Goal: Task Accomplishment & Management: Use online tool/utility

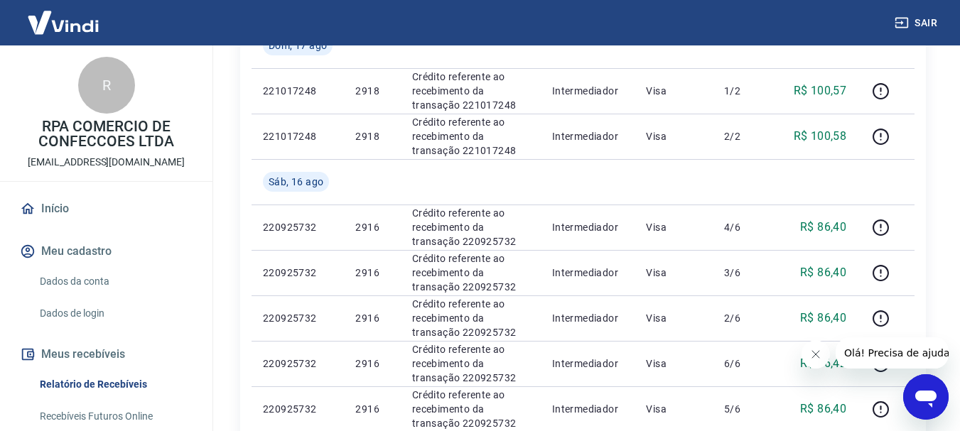
scroll to position [711, 0]
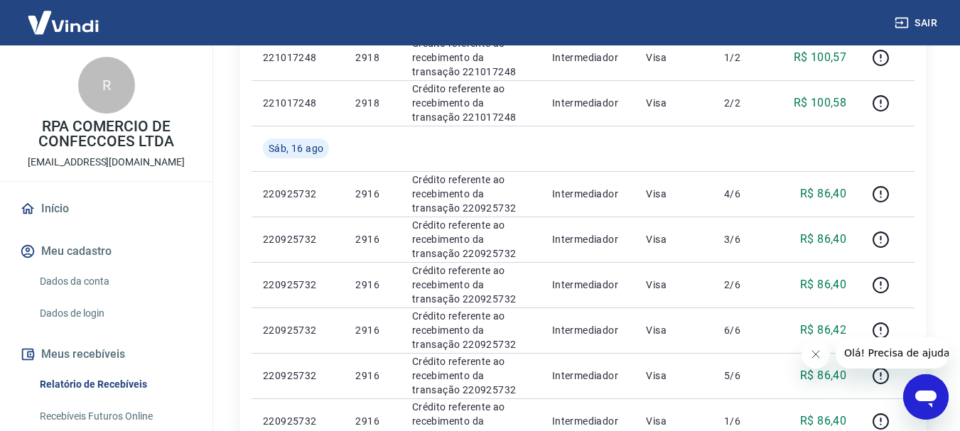
click at [814, 355] on icon "Fechar mensagem da empresa" at bounding box center [814, 354] width 11 height 11
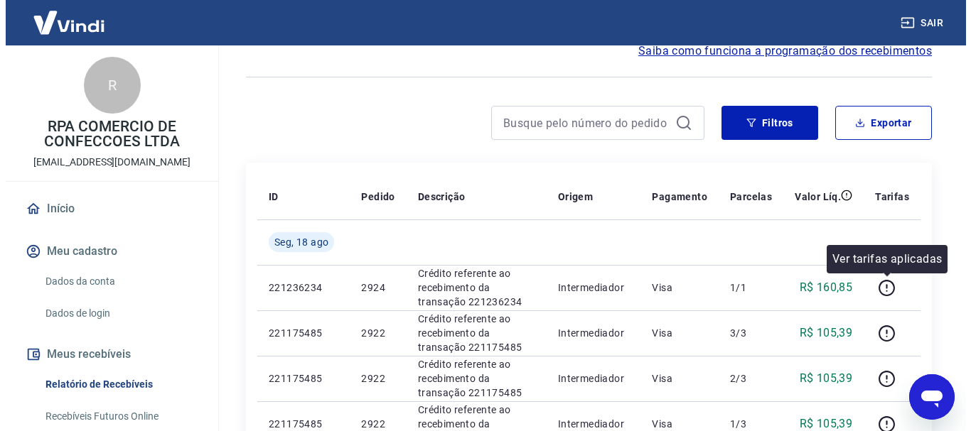
scroll to position [0, 0]
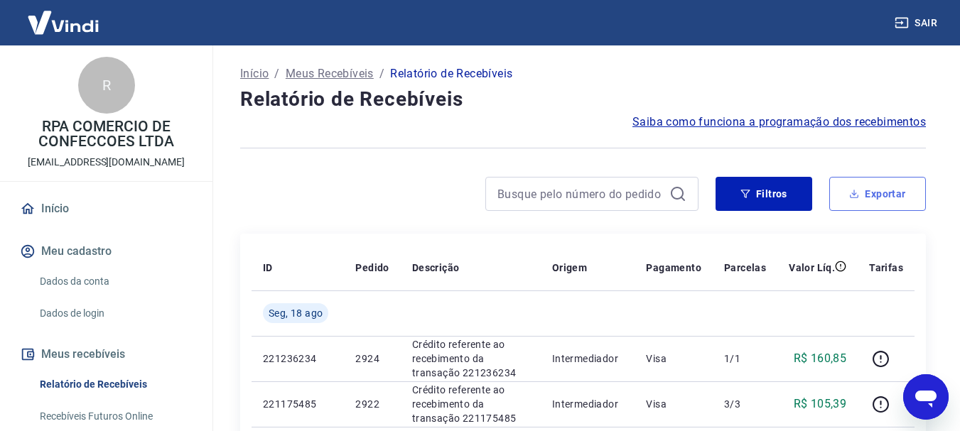
click at [872, 195] on button "Exportar" at bounding box center [877, 194] width 97 height 34
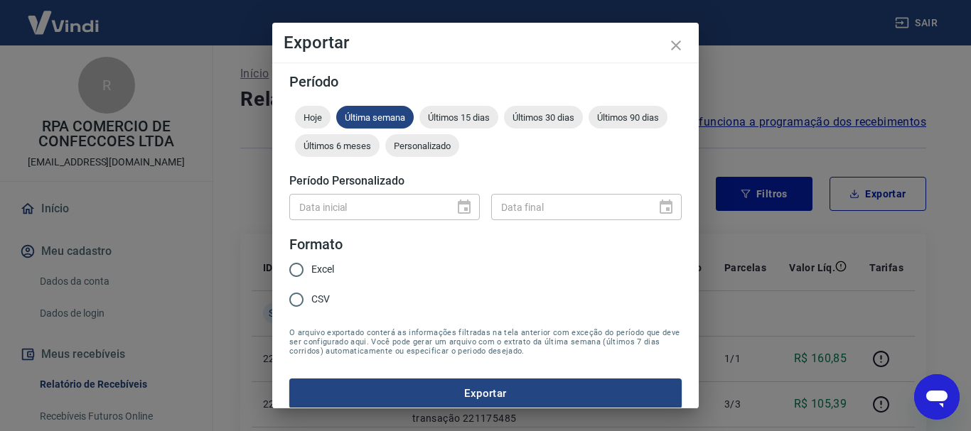
click at [445, 205] on div "Data inicial" at bounding box center [384, 207] width 190 height 26
click at [459, 146] on span "Personalizado" at bounding box center [422, 146] width 74 height 11
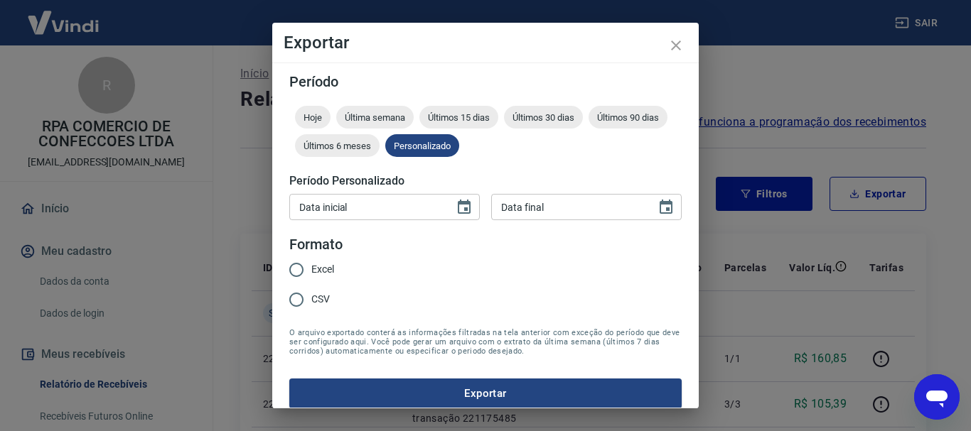
click at [436, 202] on input "Data inicial" at bounding box center [366, 207] width 155 height 26
type input "DD/MM/YYYY"
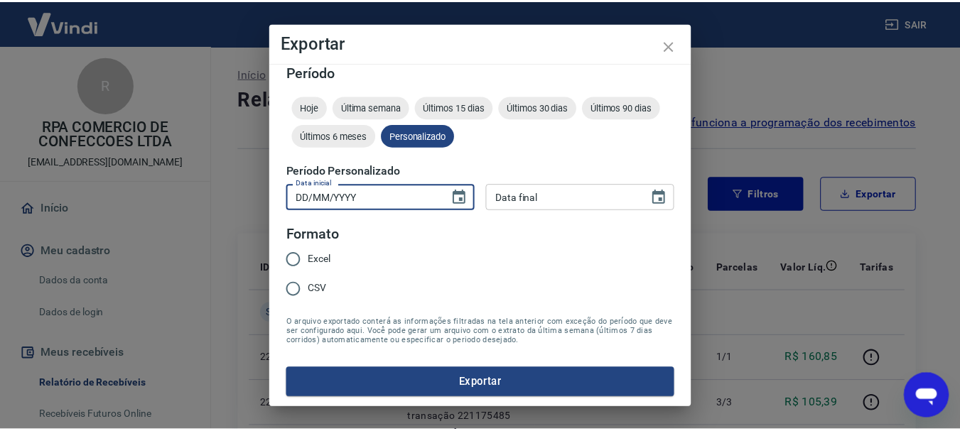
scroll to position [12, 0]
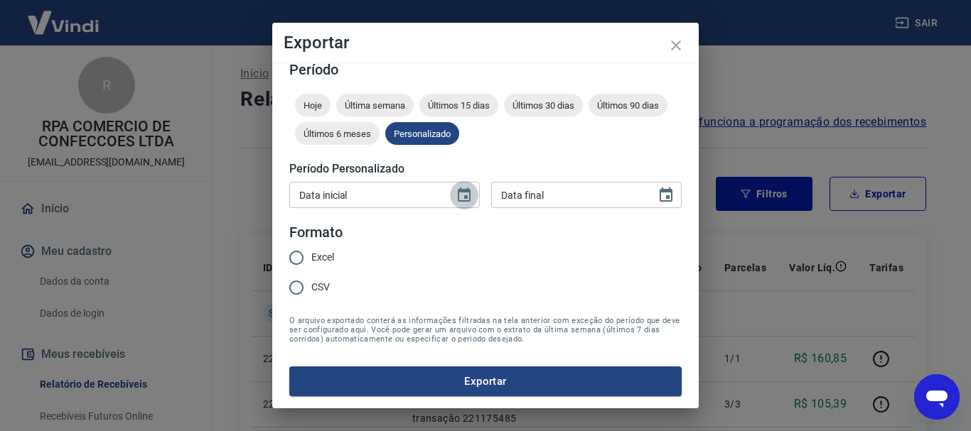
click at [461, 188] on icon "Choose date" at bounding box center [464, 195] width 17 height 17
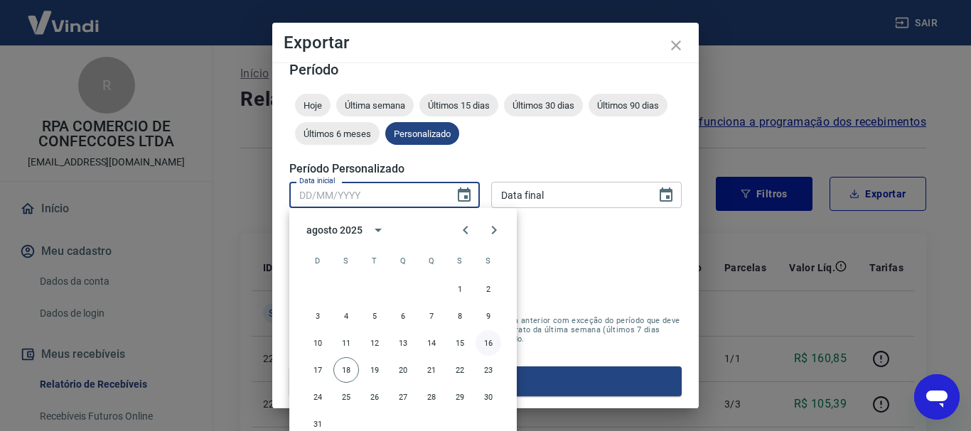
click at [493, 342] on button "16" at bounding box center [488, 343] width 26 height 26
type input "[DATE]"
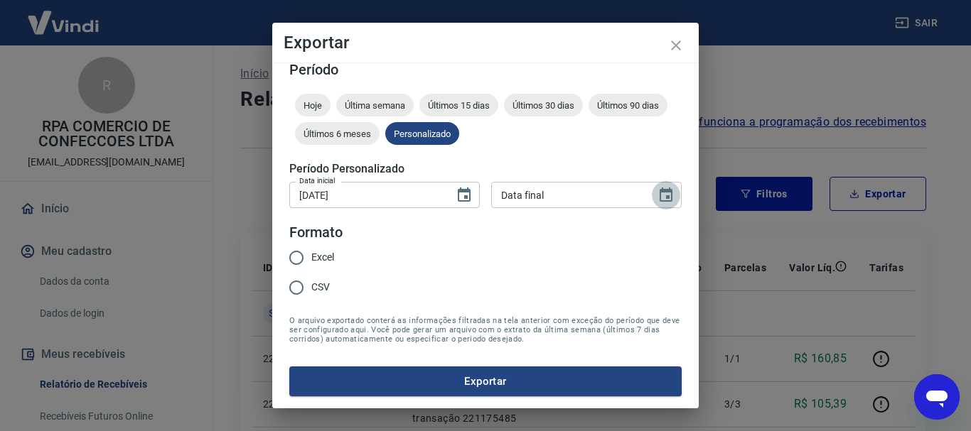
click at [657, 194] on icon "Choose date" at bounding box center [665, 195] width 17 height 17
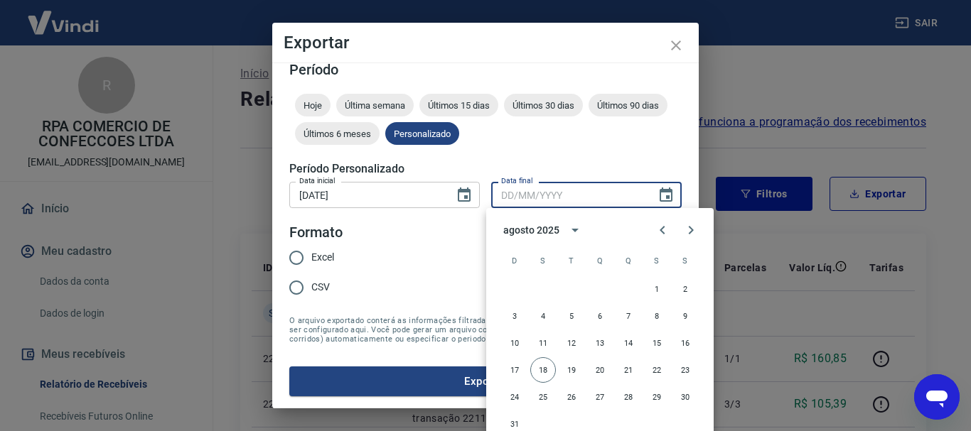
drag, startPoint x: 546, startPoint y: 370, endPoint x: 413, endPoint y: 343, distance: 135.6
click at [547, 370] on button "18" at bounding box center [543, 370] width 26 height 26
type input "[DATE]"
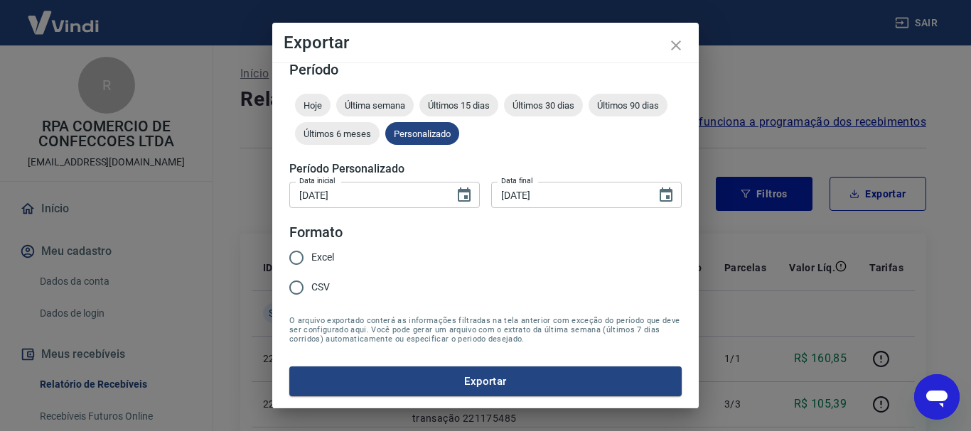
click at [304, 265] on input "Excel" at bounding box center [296, 258] width 30 height 30
radio input "true"
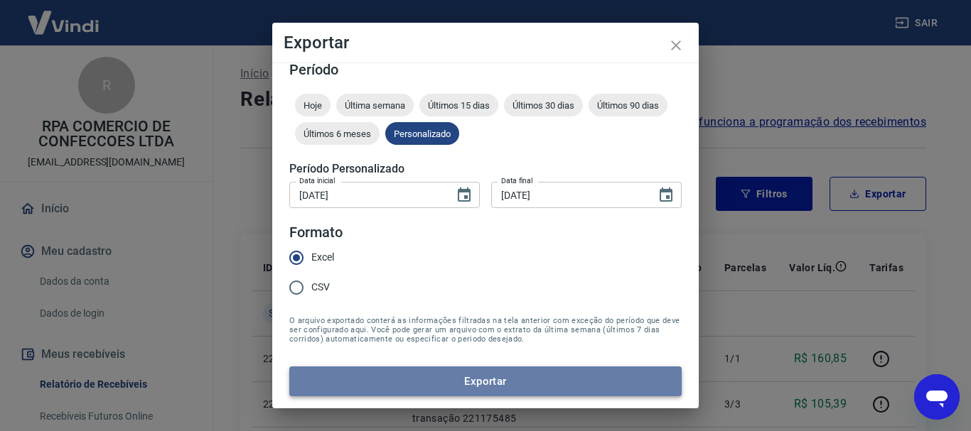
click at [548, 386] on button "Exportar" at bounding box center [485, 382] width 392 height 30
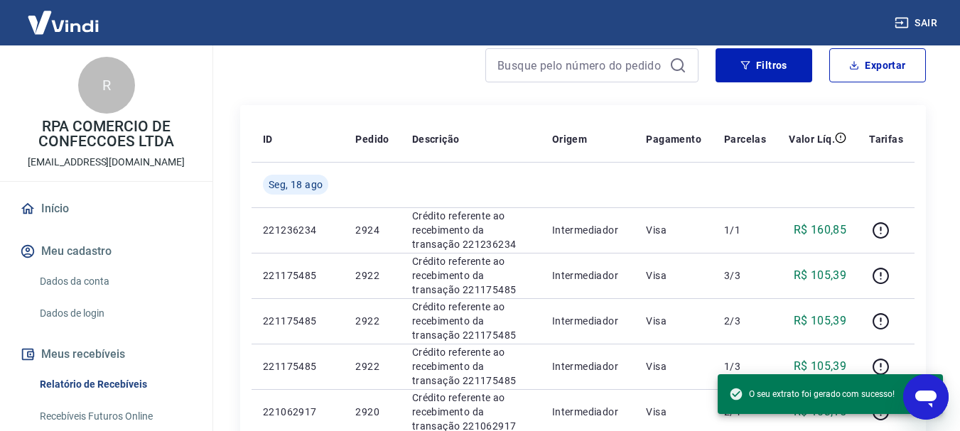
scroll to position [142, 0]
